Goal: Task Accomplishment & Management: Use online tool/utility

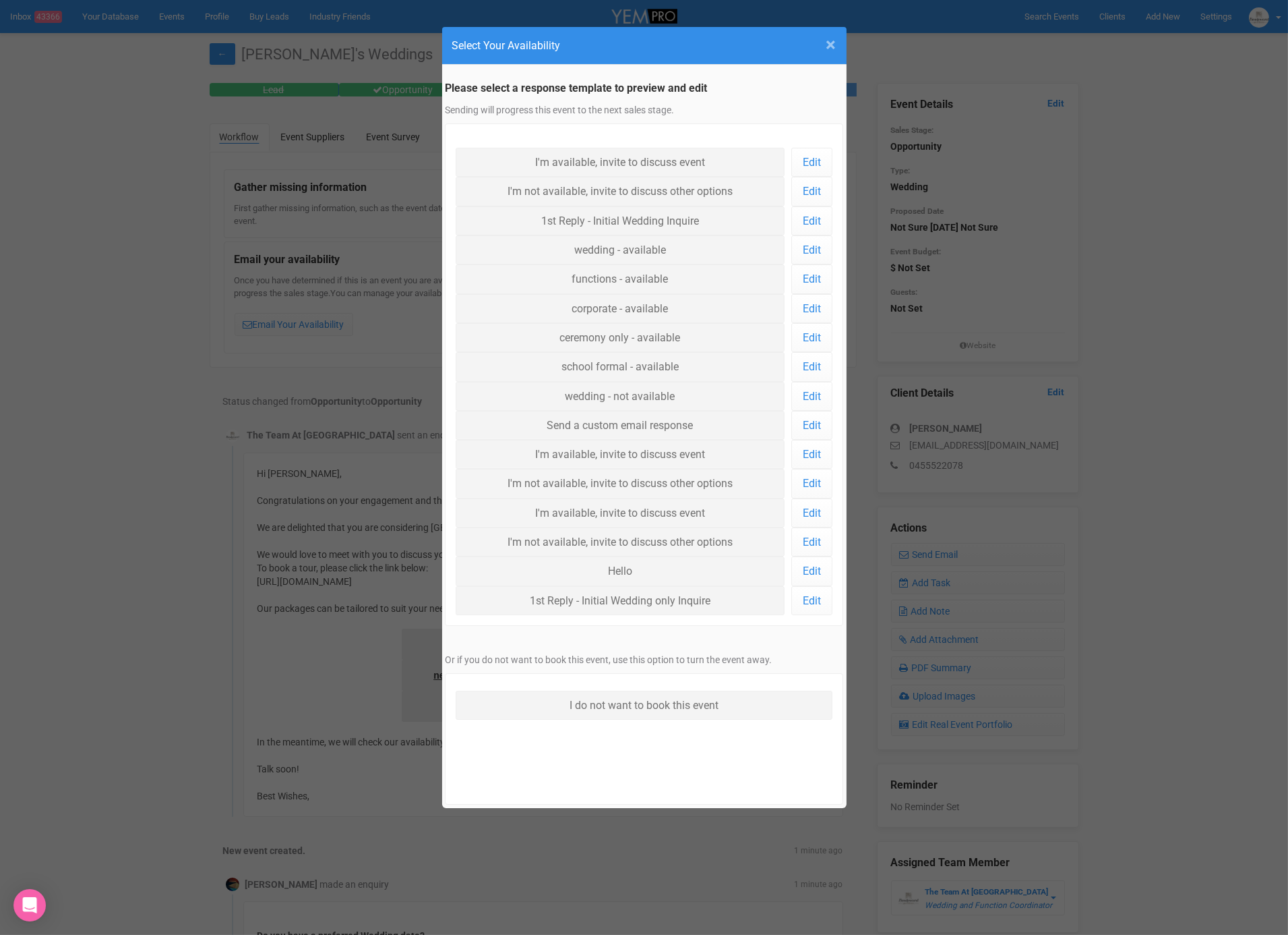
click at [832, 41] on span "×" at bounding box center [831, 44] width 10 height 22
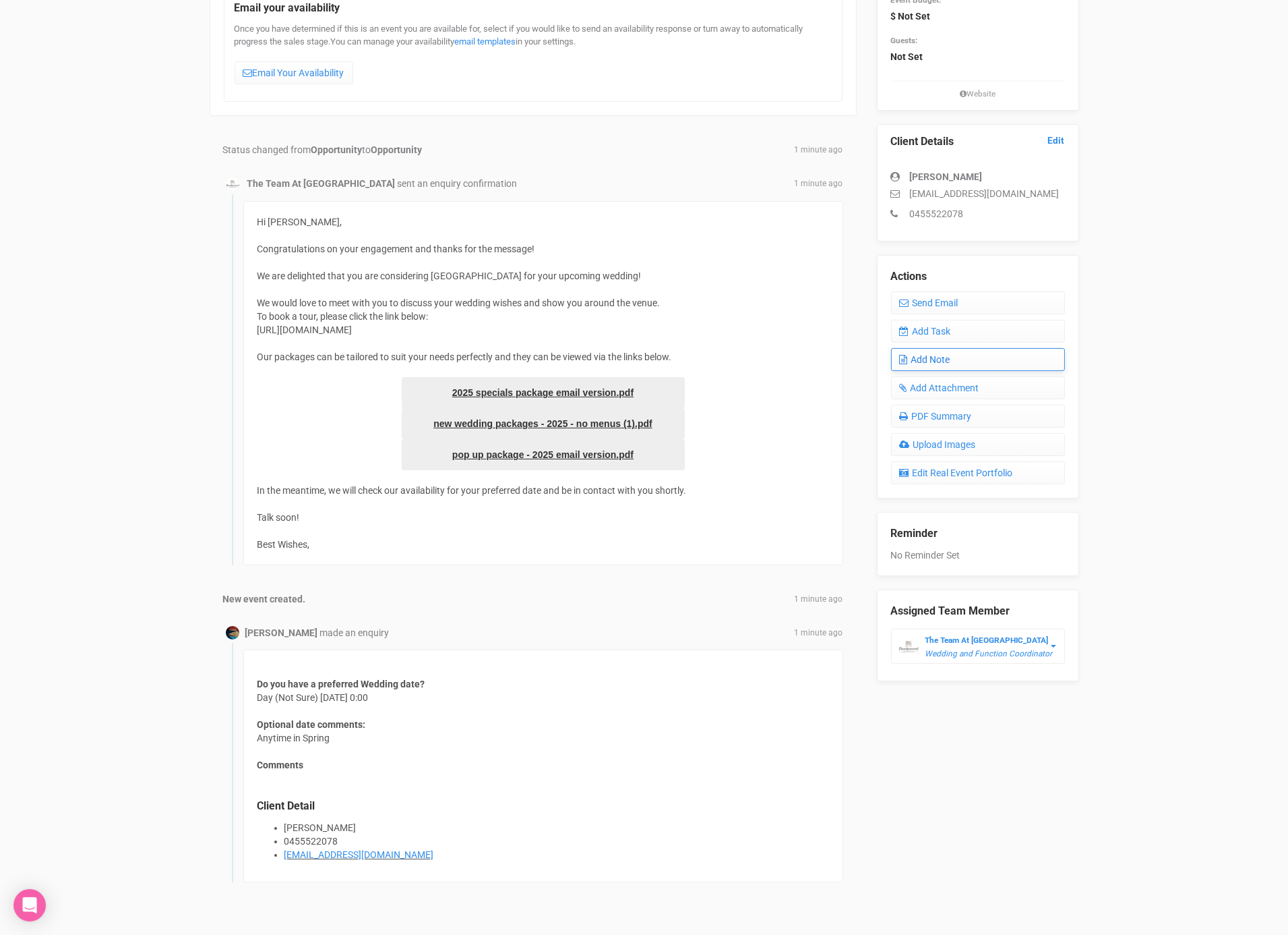
scroll to position [280, 0]
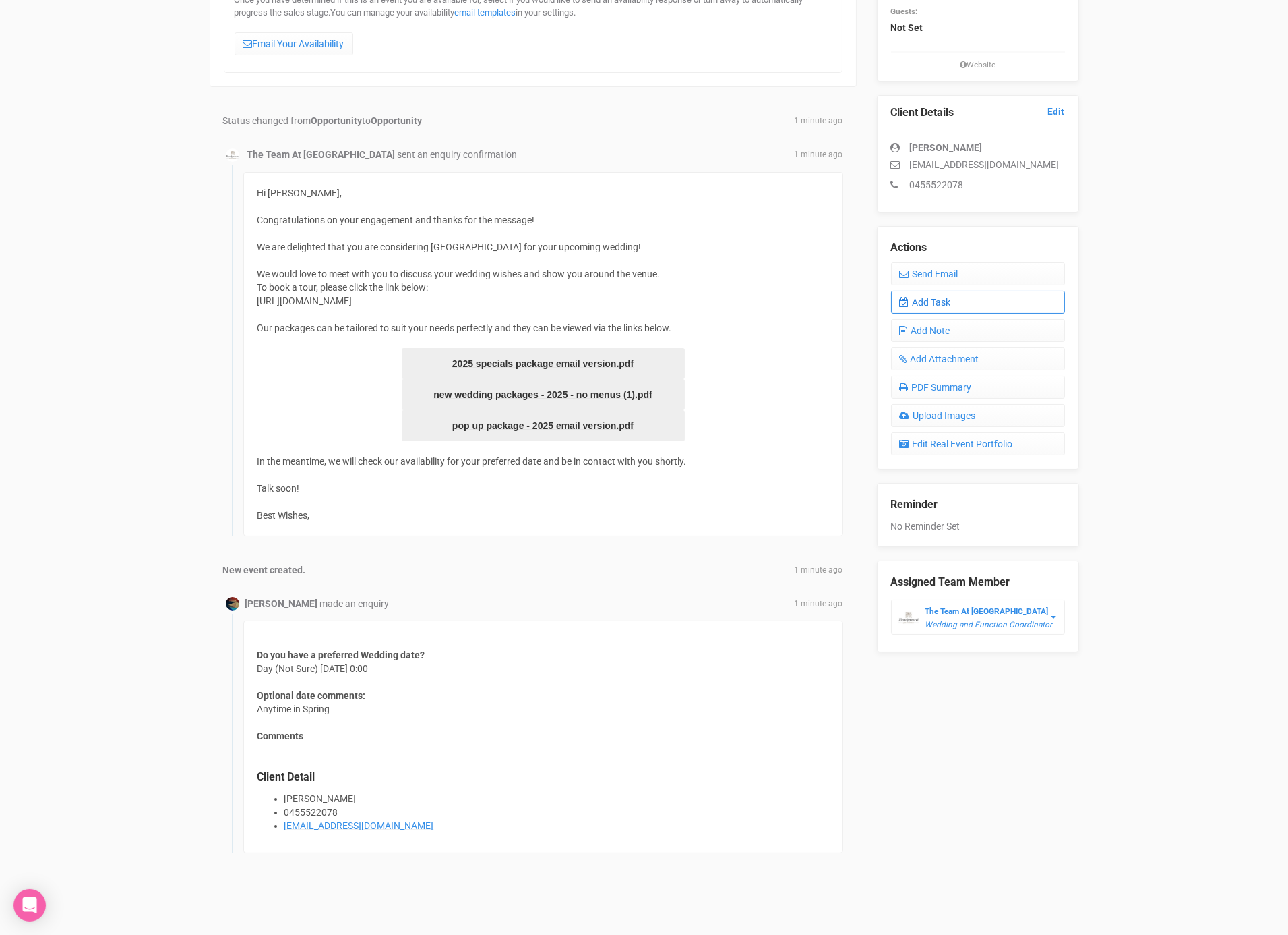
click at [941, 293] on link "Add Task" at bounding box center [979, 302] width 174 height 23
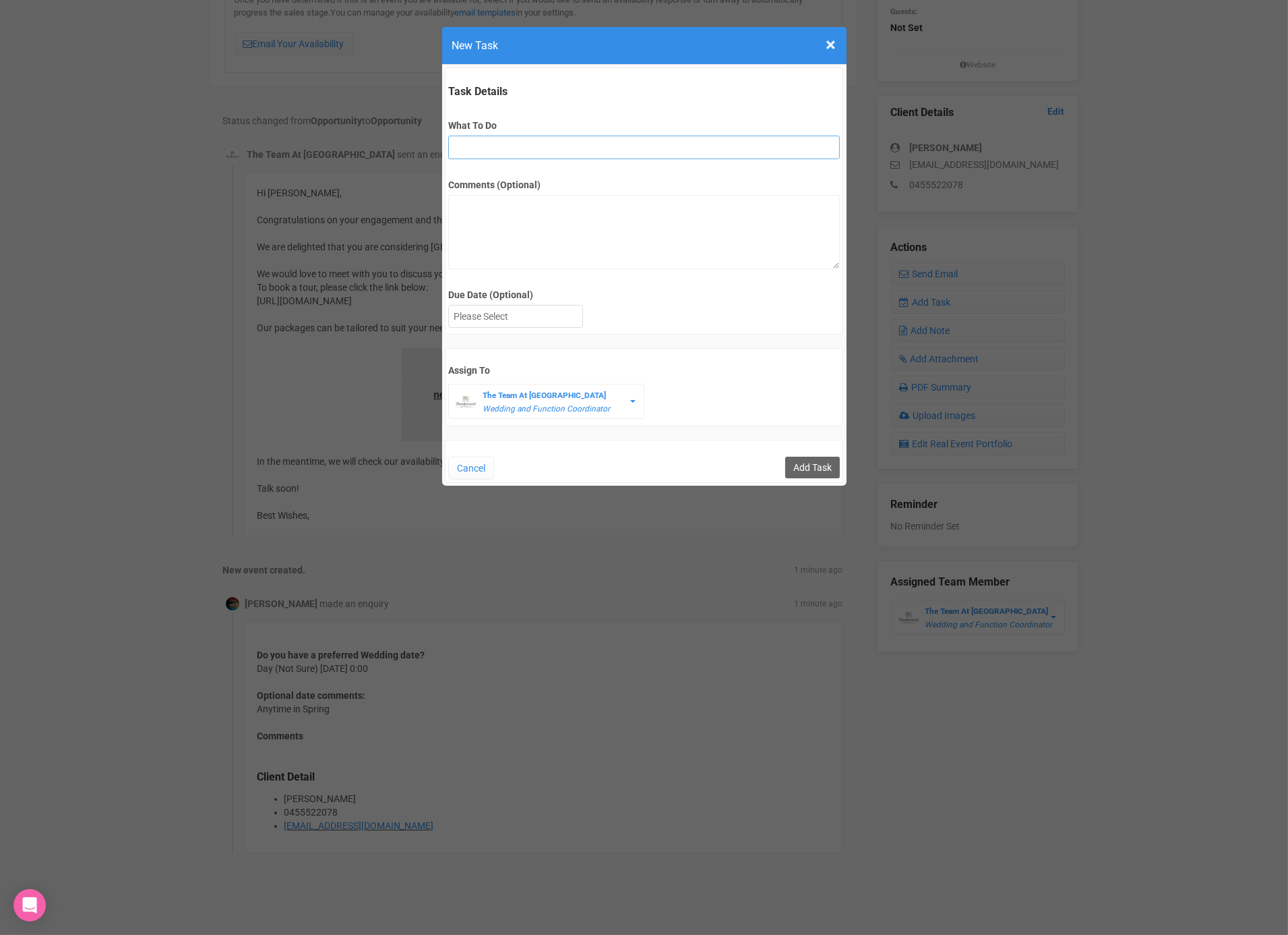
click at [482, 136] on input "What To Do" at bounding box center [644, 147] width 392 height 24
type input "FU"
click at [522, 241] on textarea "Comments (Optional)" at bounding box center [644, 231] width 392 height 74
click at [522, 345] on form "Task Details What To Do FU Comments (Optional) Due Date (Optional) Su Mo Tu We …" at bounding box center [645, 275] width 399 height 415
click at [519, 312] on div at bounding box center [516, 316] width 134 height 22
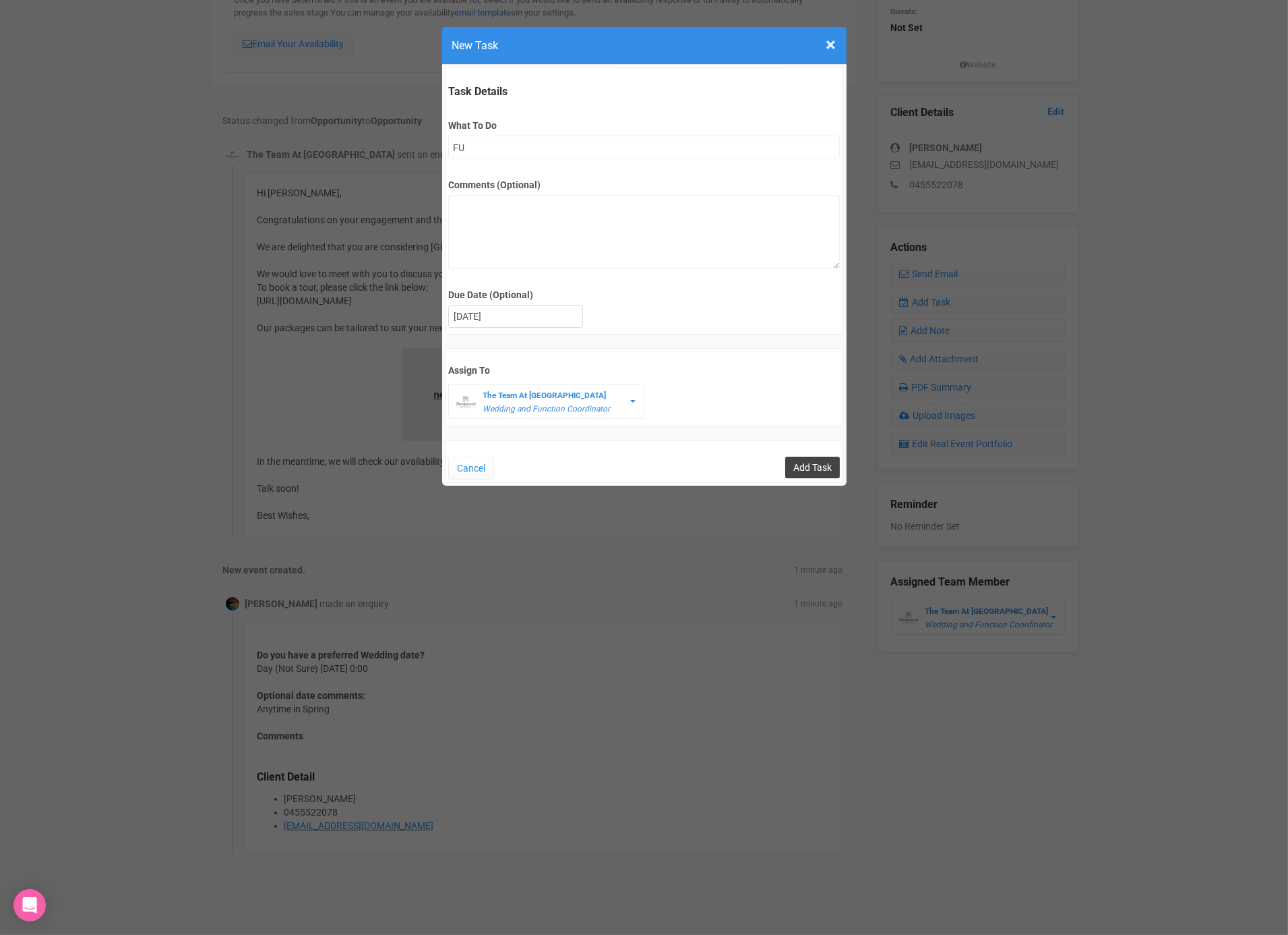
click at [815, 465] on input "Add Task" at bounding box center [813, 468] width 55 height 21
type input "Save"
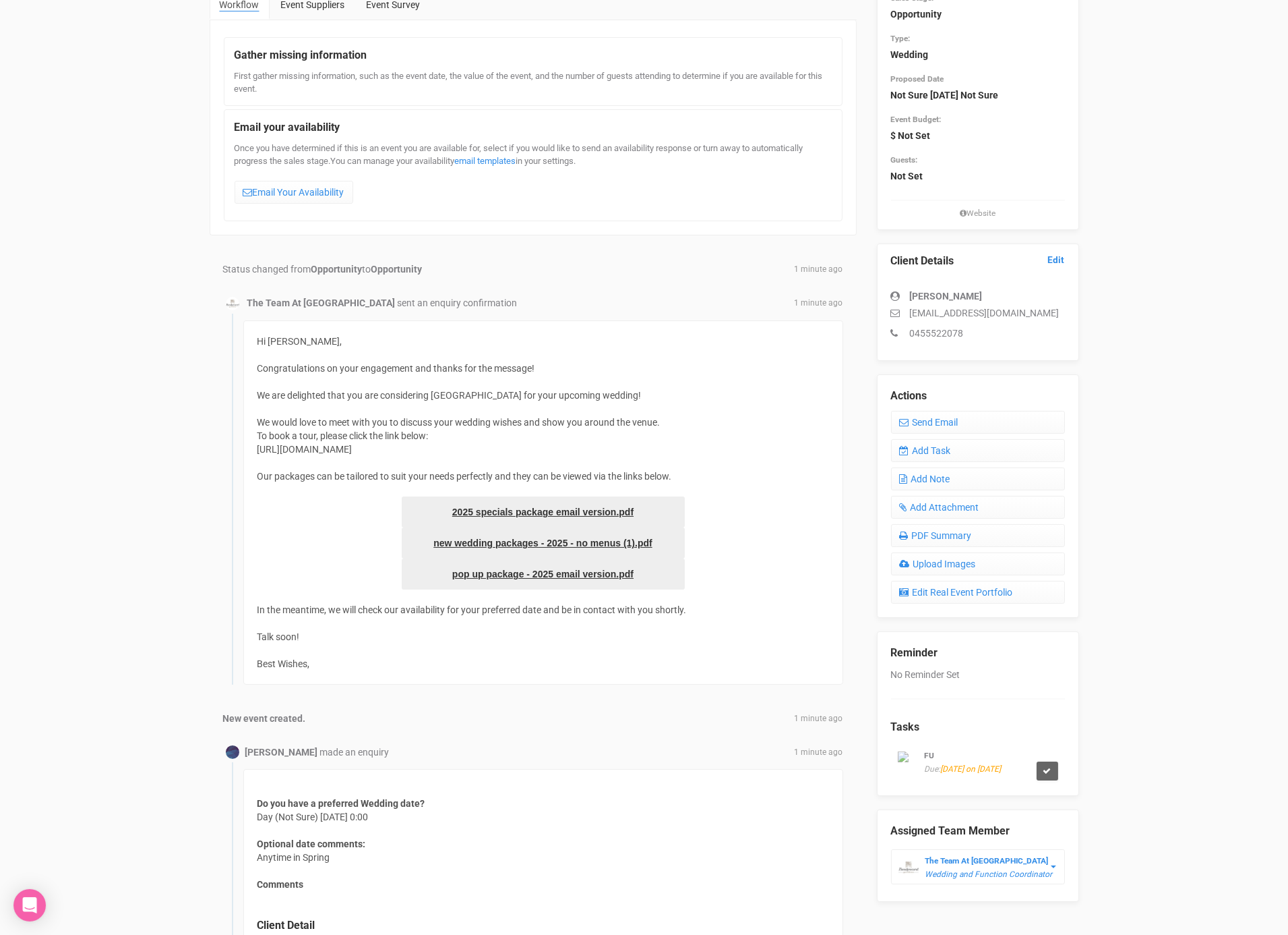
scroll to position [0, 0]
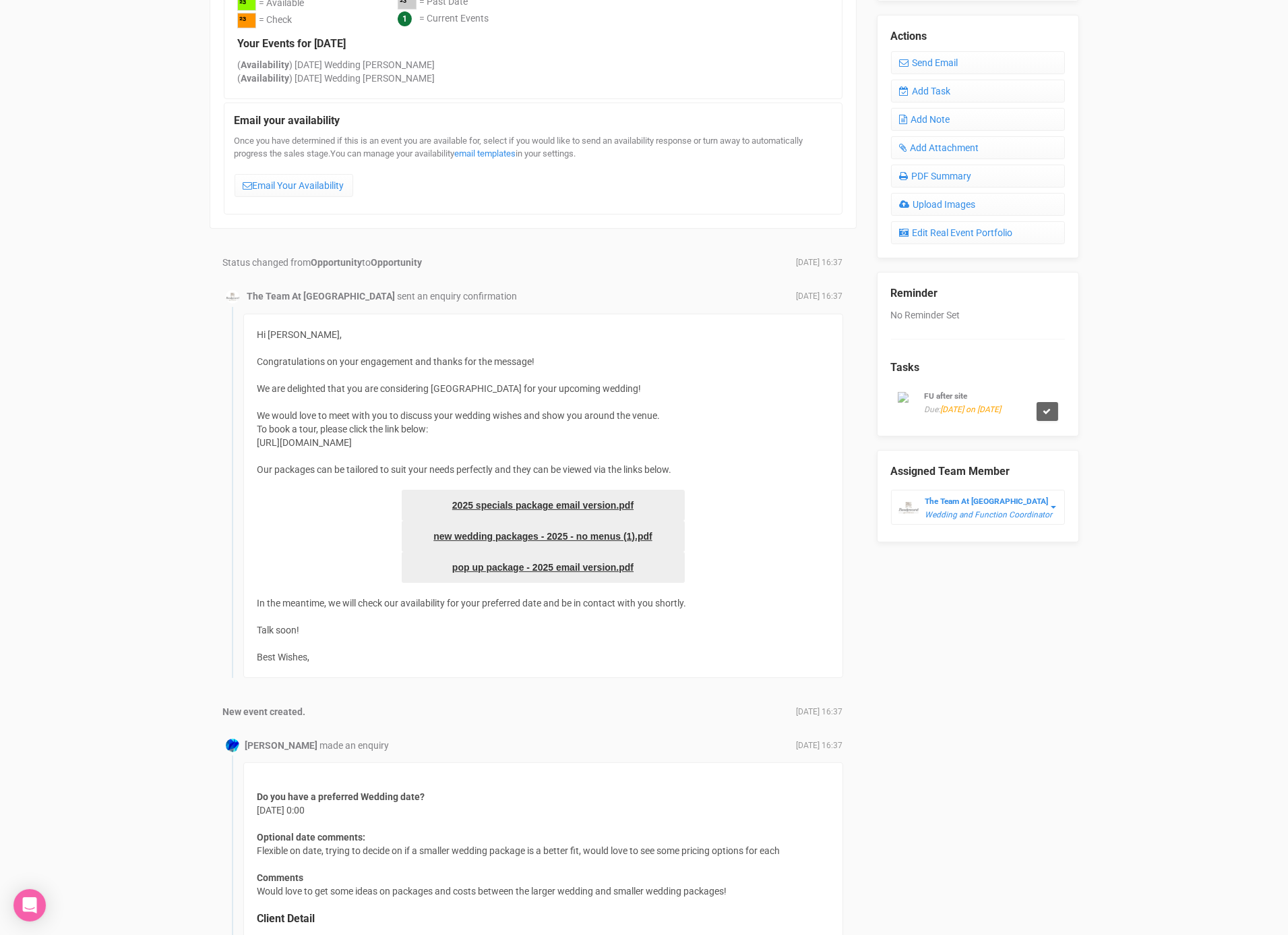
scroll to position [551, 0]
